Goal: Task Accomplishment & Management: Use online tool/utility

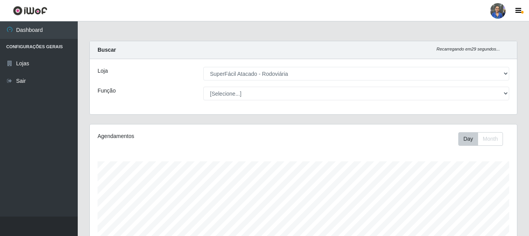
select select "400"
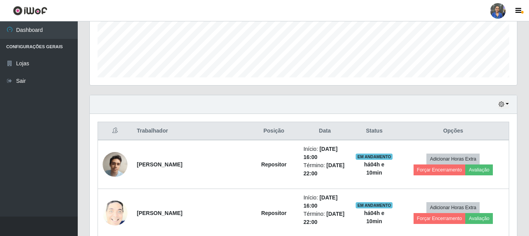
scroll to position [181, 0]
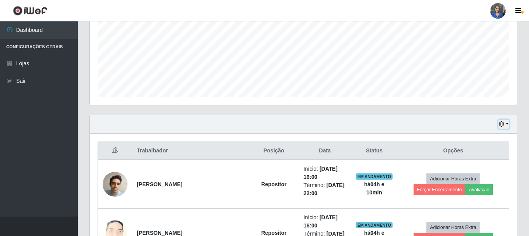
click at [503, 123] on icon "button" at bounding box center [501, 123] width 5 height 5
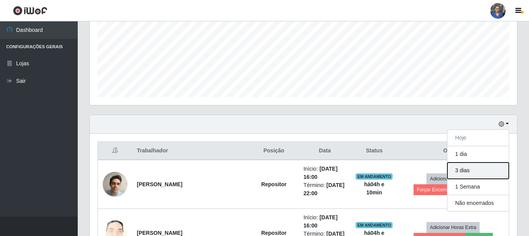
click at [462, 173] on button "3 dias" at bounding box center [477, 171] width 61 height 16
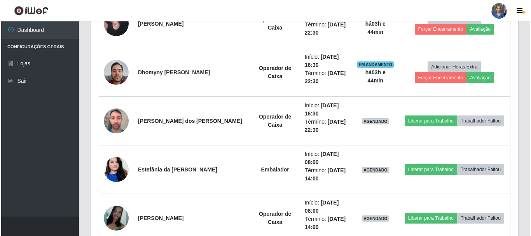
scroll to position [725, 0]
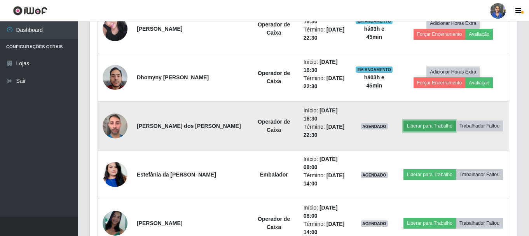
click at [428, 123] on button "Liberar para Trabalho" at bounding box center [430, 126] width 52 height 11
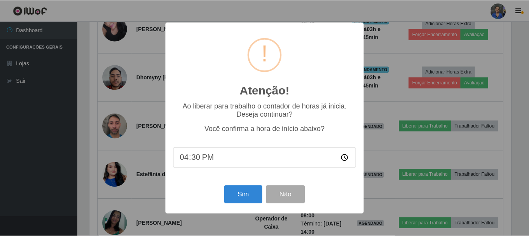
scroll to position [161, 423]
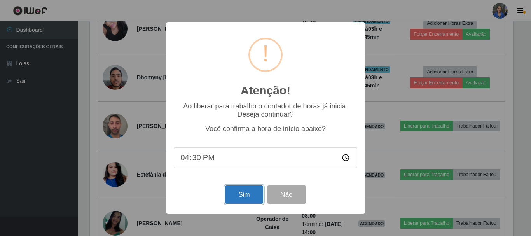
click at [256, 196] on button "Sim" at bounding box center [244, 194] width 38 height 18
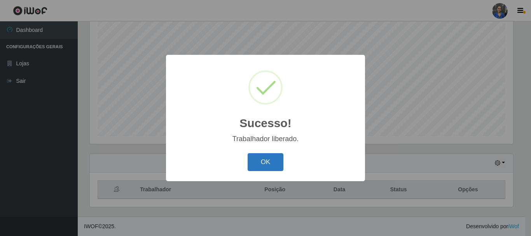
click at [279, 161] on button "OK" at bounding box center [266, 162] width 36 height 18
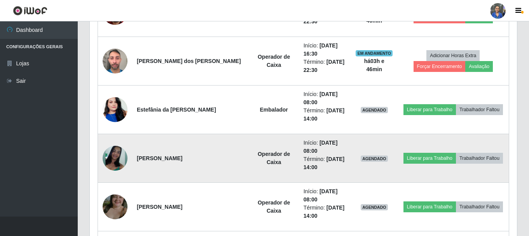
scroll to position [842, 0]
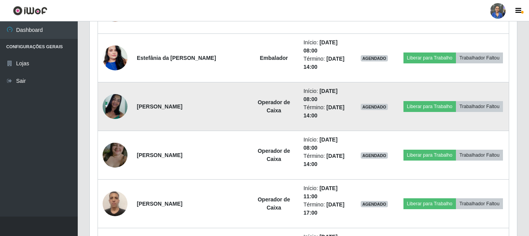
click at [123, 103] on img at bounding box center [115, 106] width 25 height 25
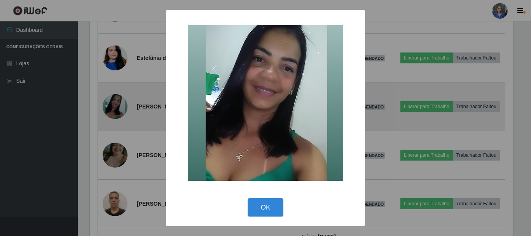
click at [123, 103] on div "× OK Cancel" at bounding box center [265, 118] width 531 height 236
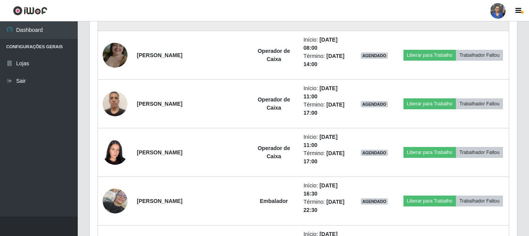
scroll to position [958, 0]
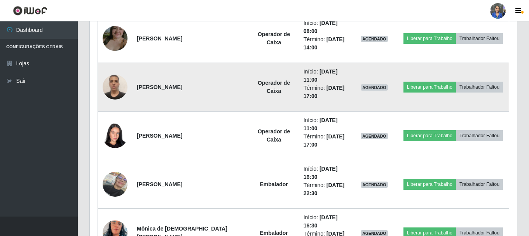
click at [110, 80] on img at bounding box center [115, 86] width 25 height 33
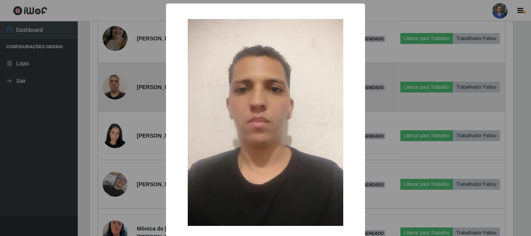
click at [110, 80] on div "× OK Cancel" at bounding box center [265, 118] width 531 height 236
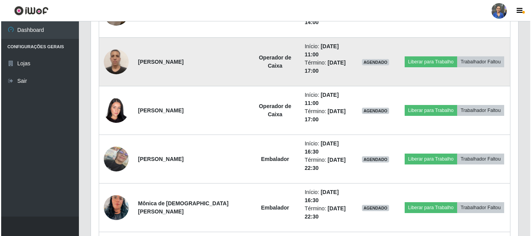
scroll to position [997, 0]
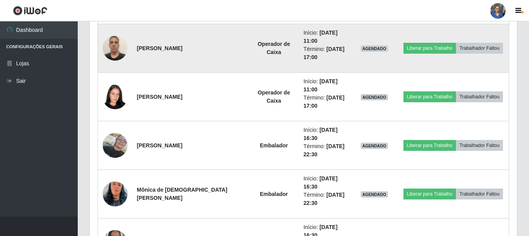
click at [114, 88] on img at bounding box center [115, 96] width 25 height 33
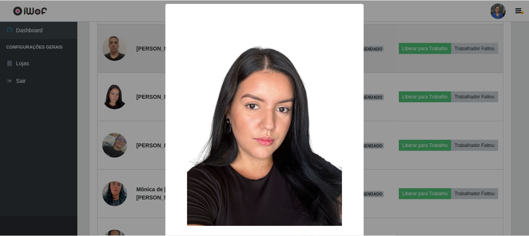
scroll to position [161, 423]
click at [114, 88] on div "× OK Cancel" at bounding box center [265, 118] width 531 height 236
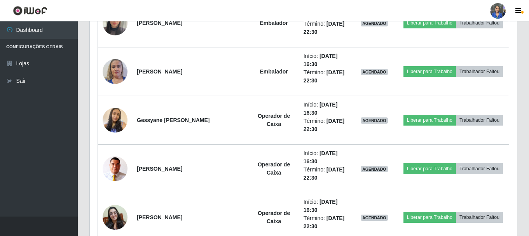
scroll to position [1230, 0]
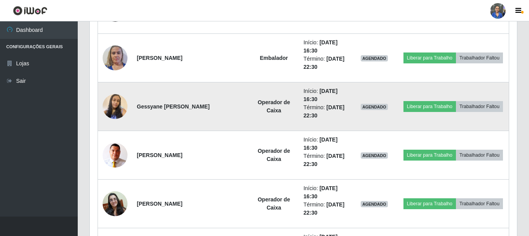
click at [113, 97] on img at bounding box center [115, 106] width 25 height 44
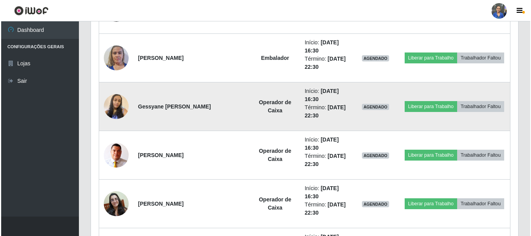
scroll to position [0, 0]
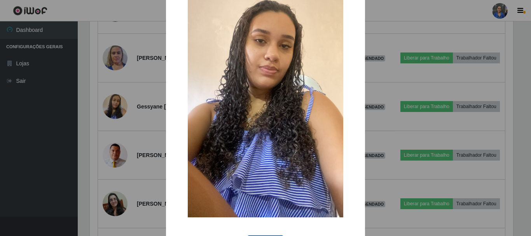
click at [120, 108] on div "× OK Cancel" at bounding box center [265, 118] width 531 height 236
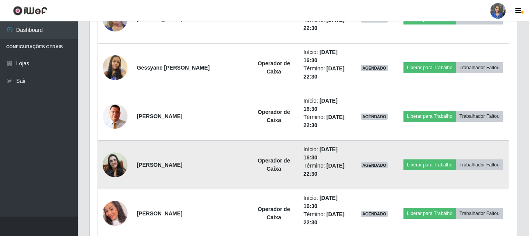
click at [117, 163] on img at bounding box center [115, 164] width 25 height 25
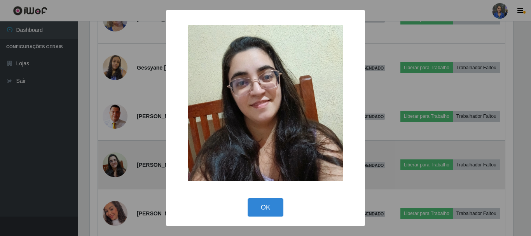
click at [117, 163] on div "× OK Cancel" at bounding box center [265, 118] width 531 height 236
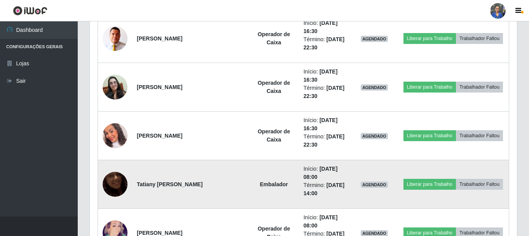
click at [117, 178] on img at bounding box center [115, 184] width 25 height 44
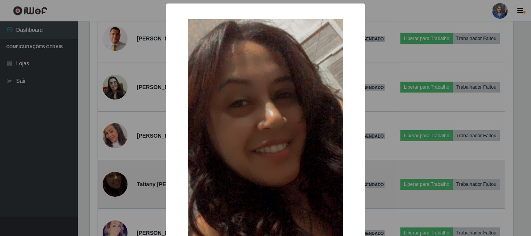
click at [117, 178] on div "× OK Cancel" at bounding box center [265, 118] width 531 height 236
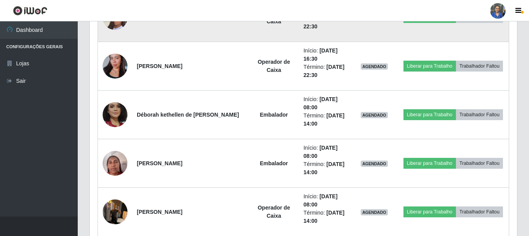
scroll to position [2047, 0]
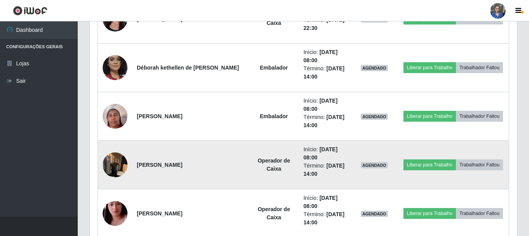
click at [121, 157] on img at bounding box center [115, 164] width 25 height 33
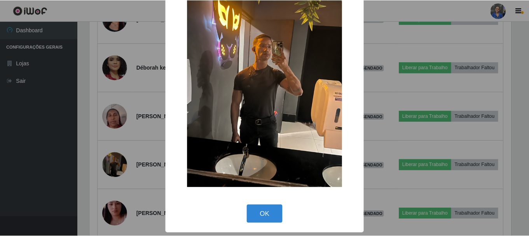
scroll to position [39, 0]
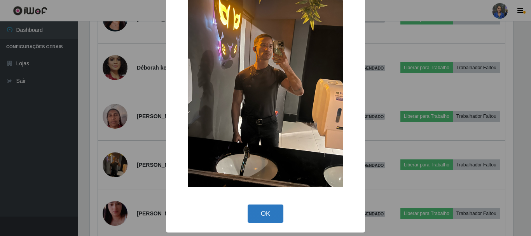
click at [258, 210] on button "OK" at bounding box center [266, 213] width 36 height 18
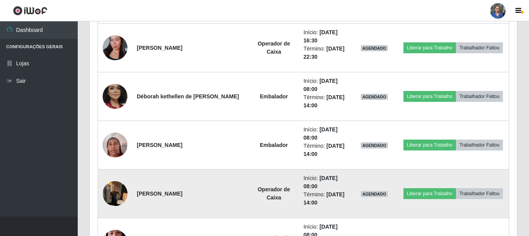
scroll to position [1969, 0]
